Goal: Transaction & Acquisition: Book appointment/travel/reservation

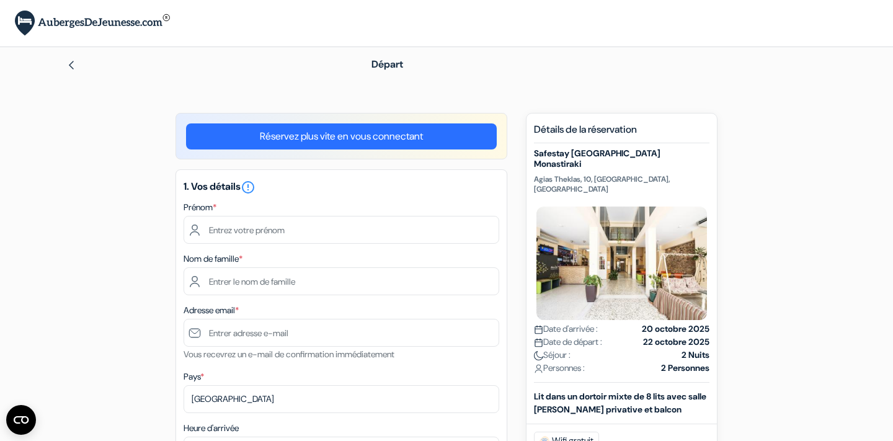
click at [69, 65] on img at bounding box center [71, 65] width 10 height 10
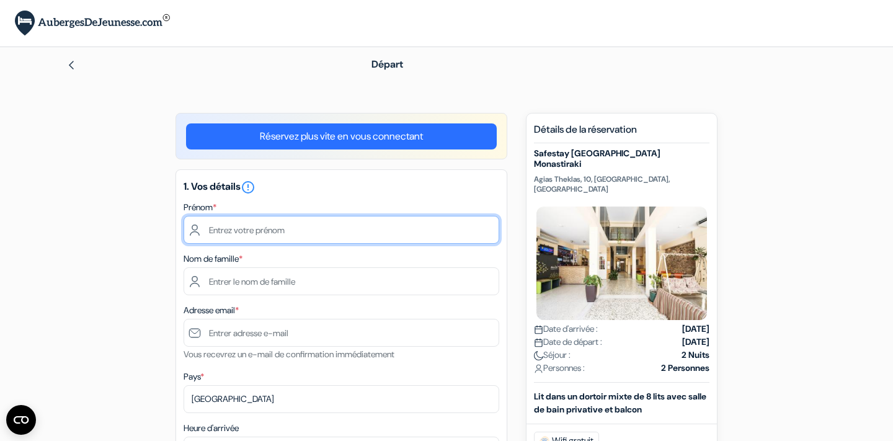
scroll to position [43, 0]
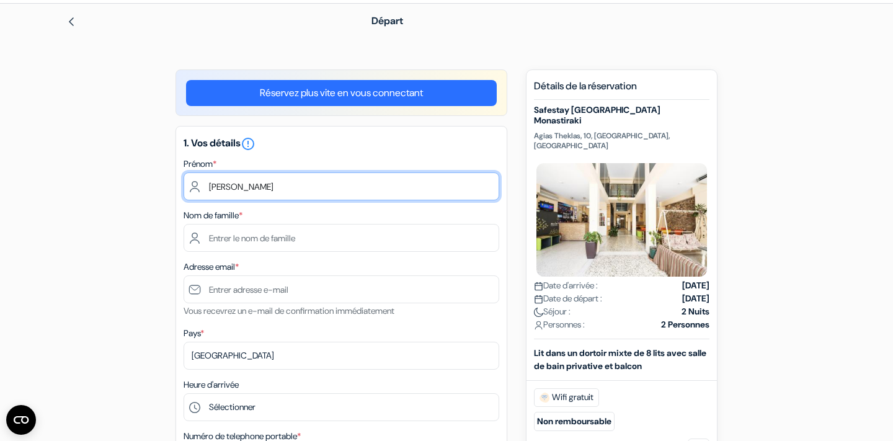
type input "Laura"
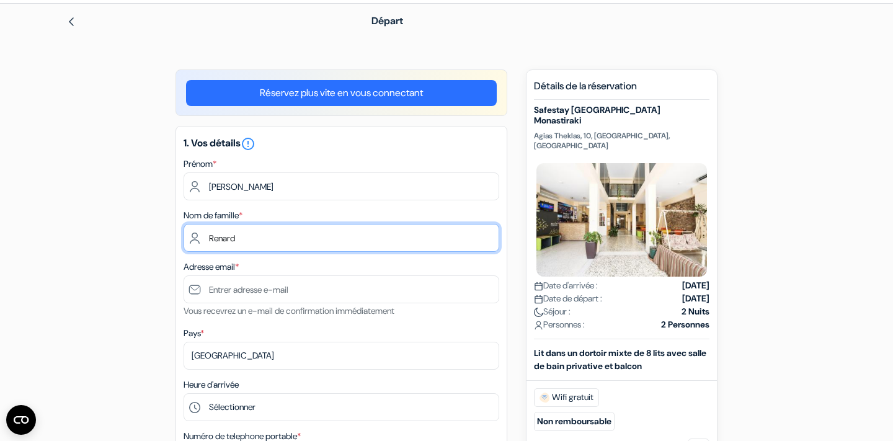
type input "Renard"
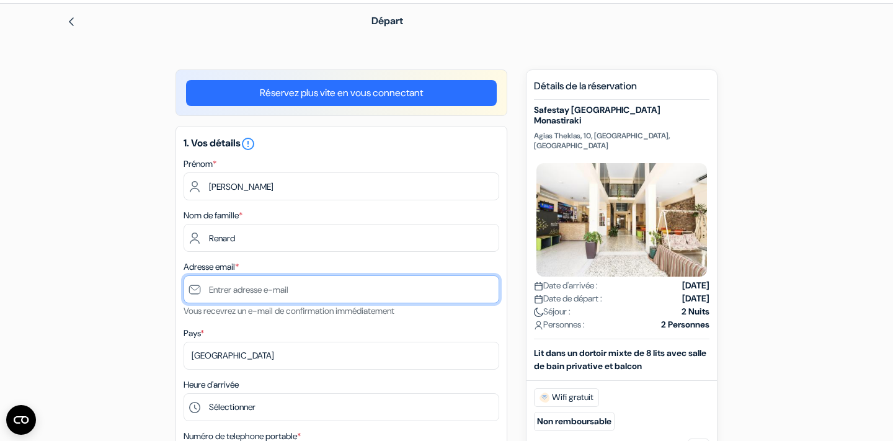
click at [290, 295] on input "text" at bounding box center [342, 289] width 316 height 28
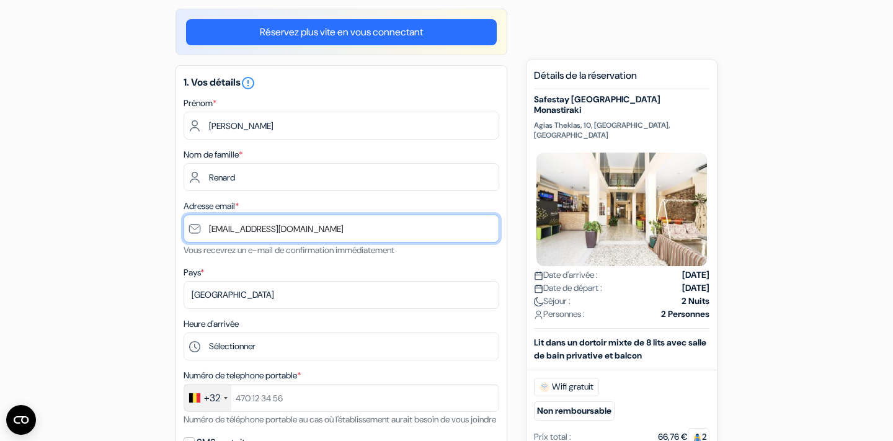
scroll to position [156, 0]
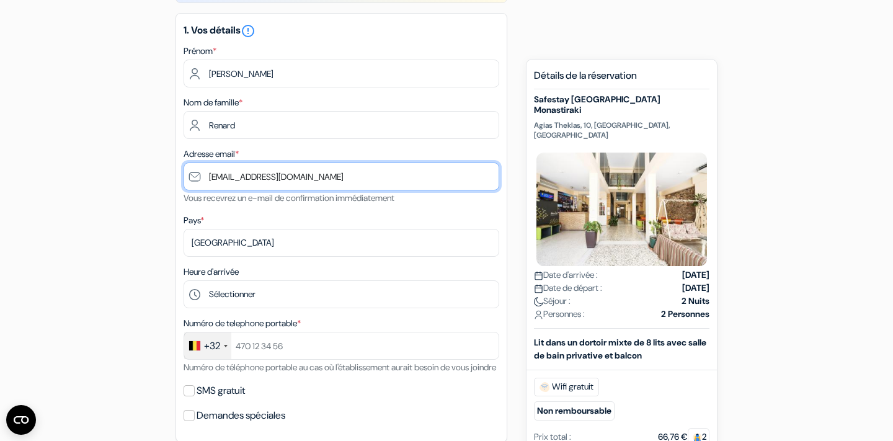
type input "[EMAIL_ADDRESS][DOMAIN_NAME]"
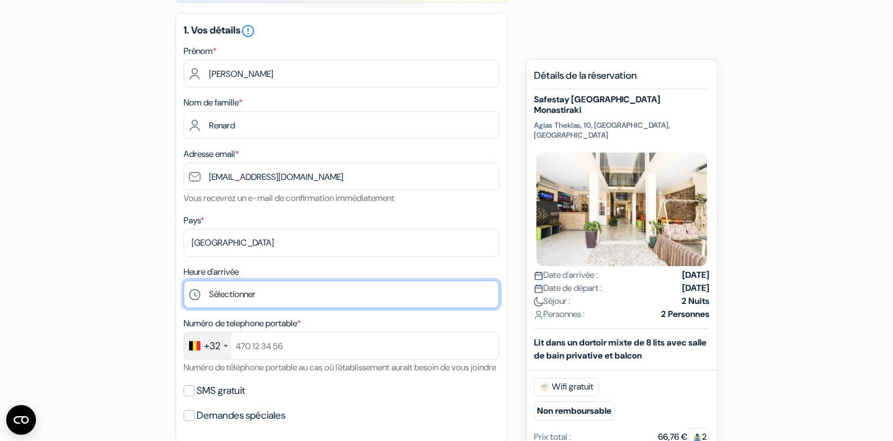
select select "20"
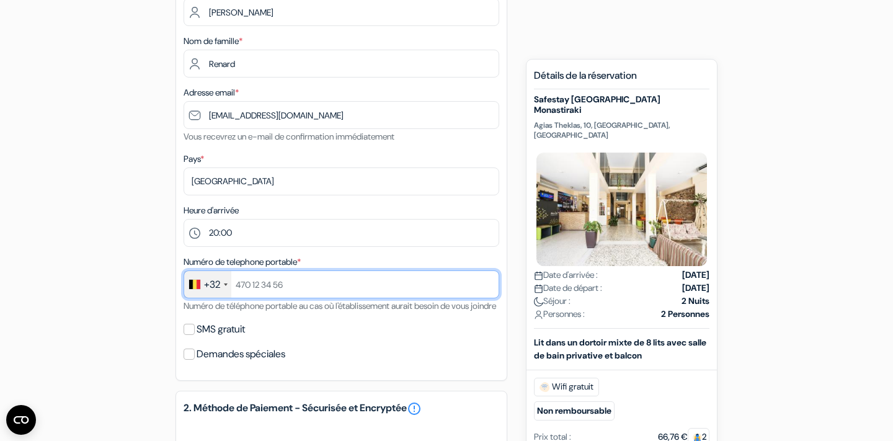
type input "479610568"
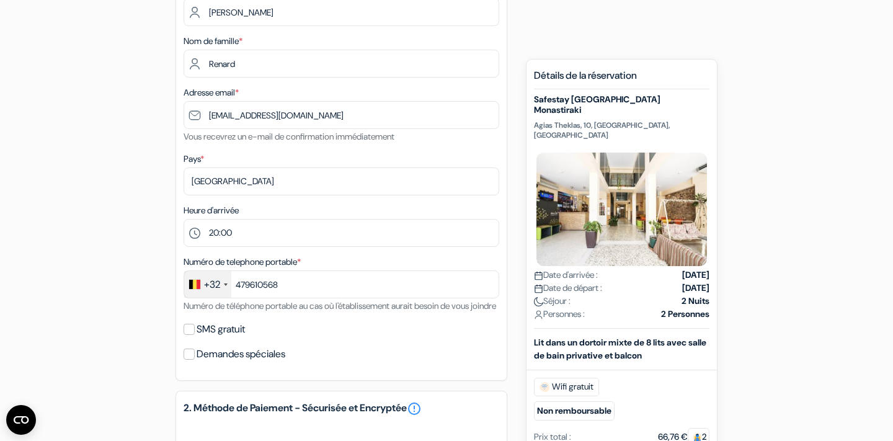
click at [188, 335] on input "SMS gratuit" at bounding box center [189, 329] width 11 height 11
checkbox input "true"
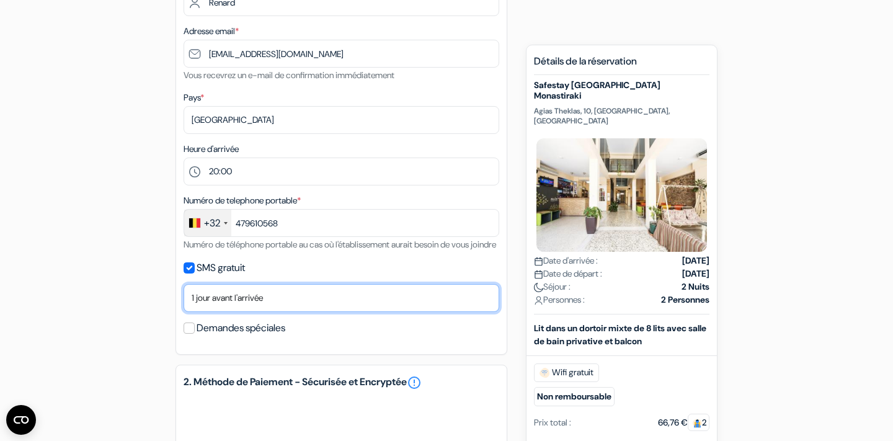
scroll to position [286, 0]
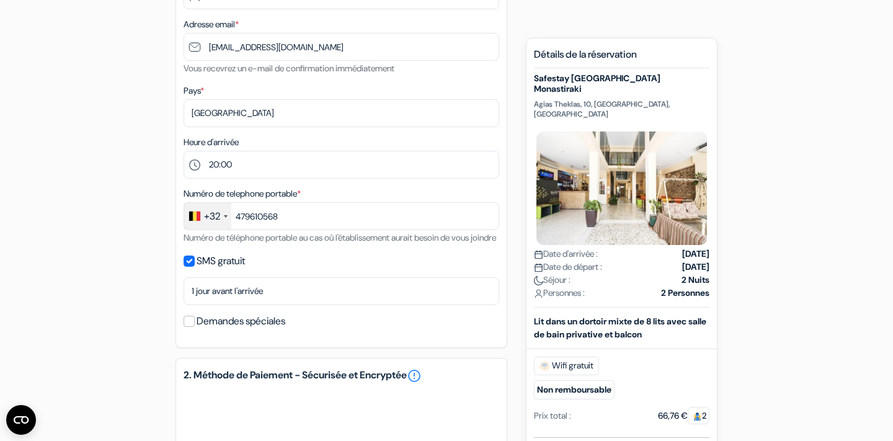
click at [188, 327] on input "Demandes spéciales" at bounding box center [189, 321] width 11 height 11
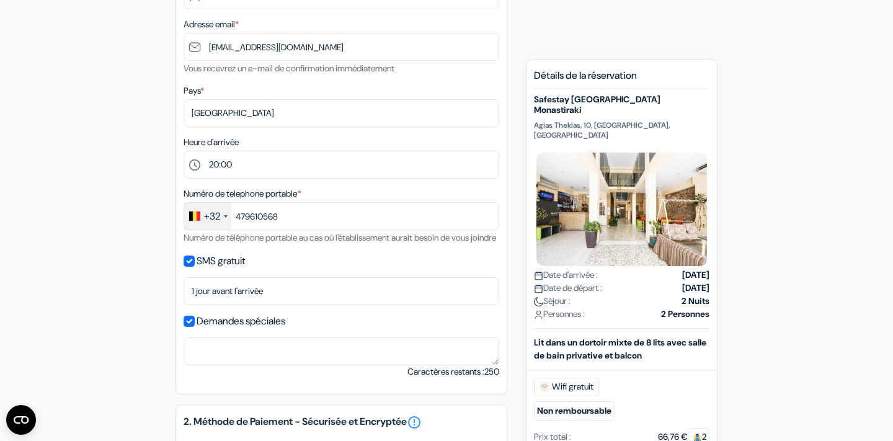
click at [188, 327] on input "Demandes spéciales" at bounding box center [189, 321] width 11 height 11
checkbox input "false"
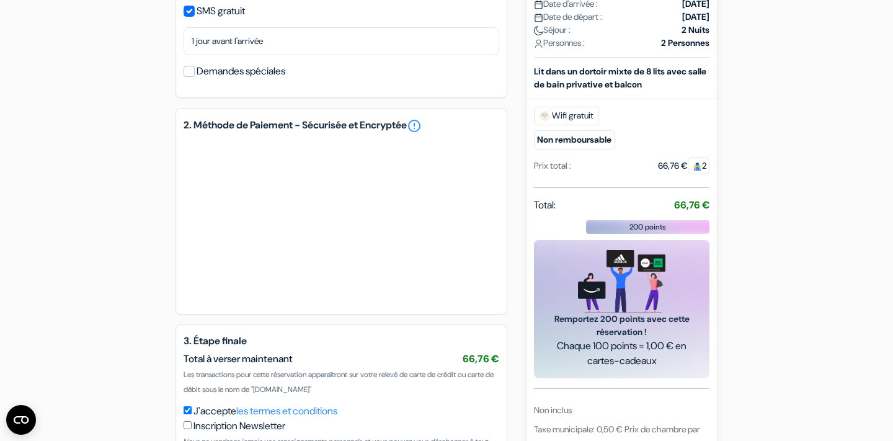
scroll to position [537, 0]
click at [413, 314] on div "2. Méthode de Paiement - Sécurisée et Encryptée error_outline" at bounding box center [342, 210] width 332 height 207
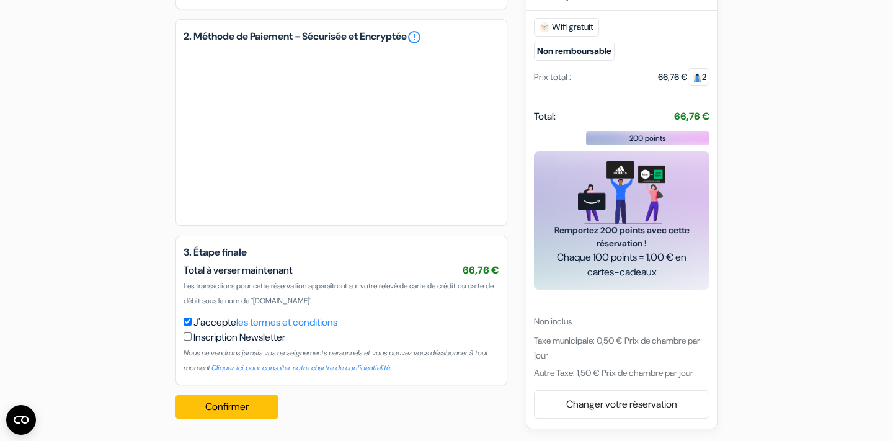
scroll to position [640, 0]
click at [255, 404] on button "Confirmer Loading..." at bounding box center [227, 407] width 103 height 24
